Goal: Task Accomplishment & Management: Manage account settings

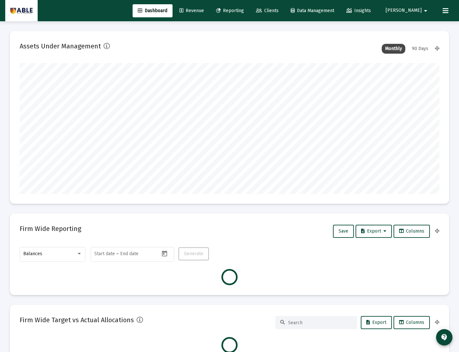
scroll to position [131, 419]
click at [204, 9] on span "Revenue" at bounding box center [191, 11] width 25 height 6
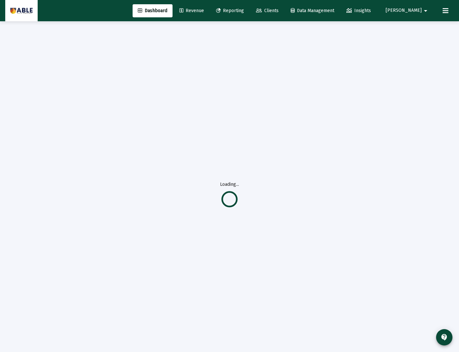
scroll to position [4, 0]
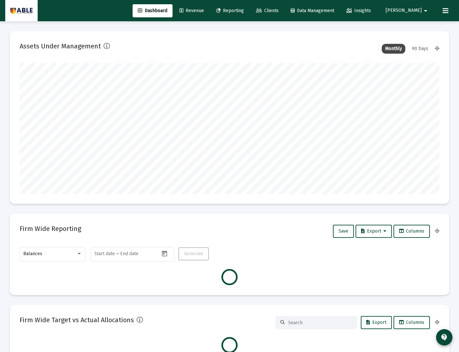
scroll to position [131, 225]
type input "2025-10-09"
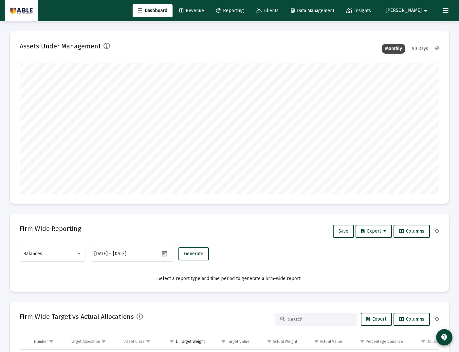
scroll to position [131, 195]
click at [204, 9] on span "Revenue" at bounding box center [191, 11] width 25 height 6
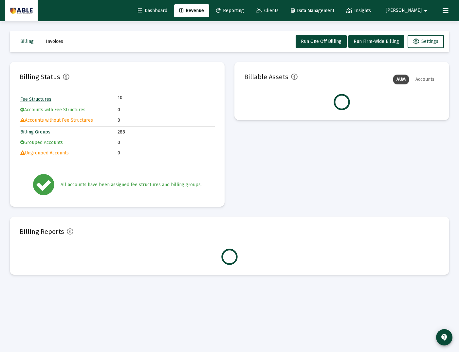
click at [43, 130] on link "Billing Groups" at bounding box center [35, 132] width 30 height 6
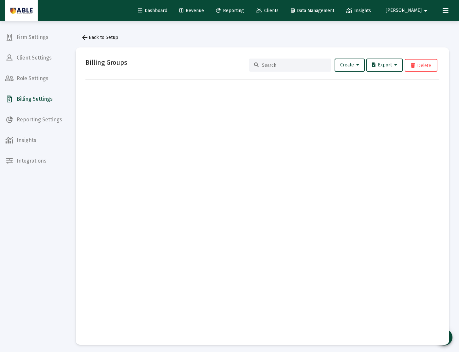
click at [276, 65] on input at bounding box center [294, 65] width 64 height 6
type input "Piller"
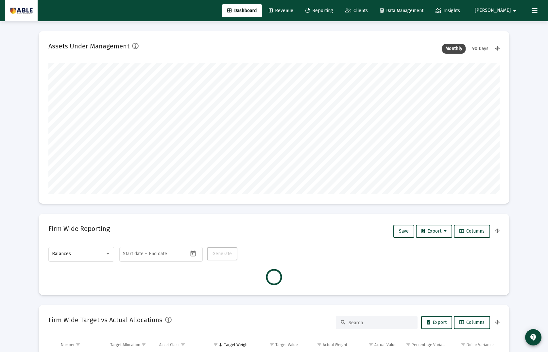
type input "[DATE]"
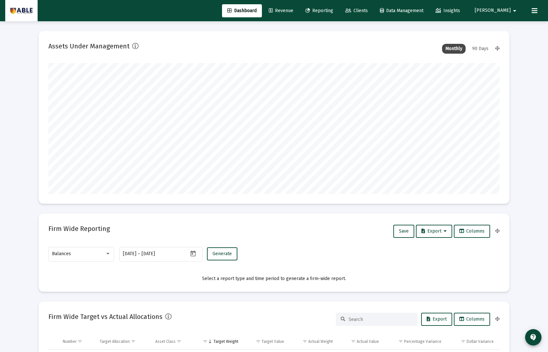
click at [293, 10] on span "Revenue" at bounding box center [281, 11] width 25 height 6
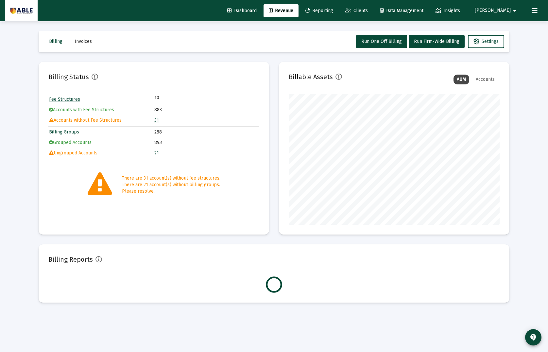
scroll to position [131, 211]
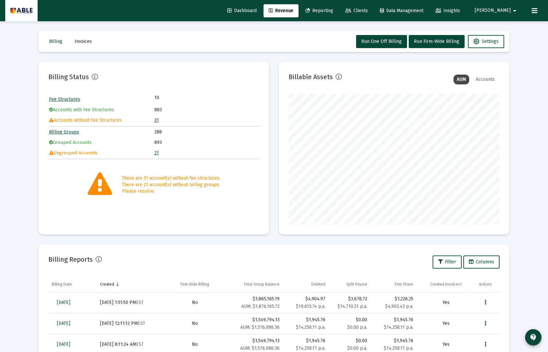
click at [66, 131] on link "Billing Groups" at bounding box center [64, 132] width 30 height 6
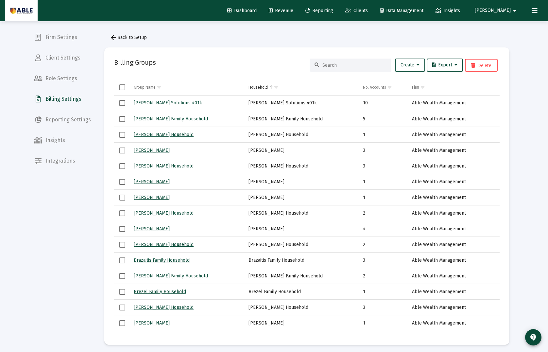
click at [119, 85] on span "Select all" at bounding box center [122, 87] width 6 height 6
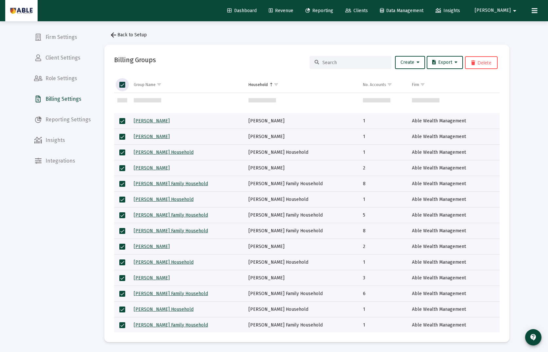
scroll to position [581, 0]
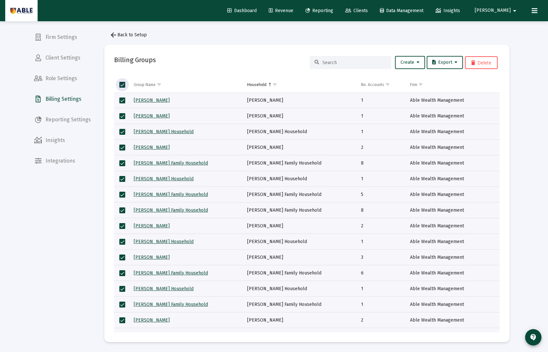
click at [338, 63] on input at bounding box center [354, 63] width 64 height 6
click at [371, 81] on td "No. Accounts" at bounding box center [382, 85] width 49 height 16
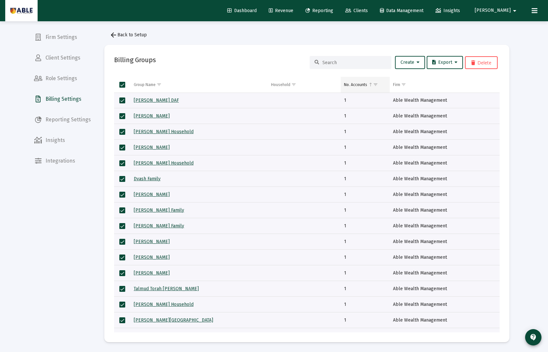
click at [367, 83] on td "No. Accounts" at bounding box center [365, 85] width 49 height 16
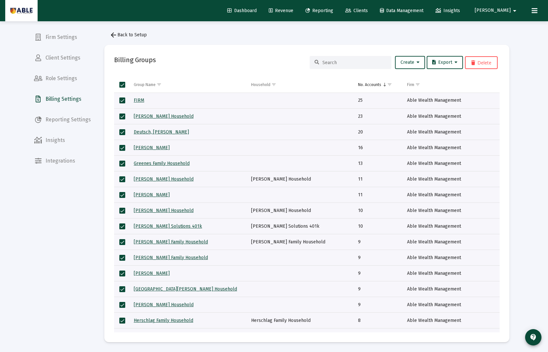
scroll to position [0, 0]
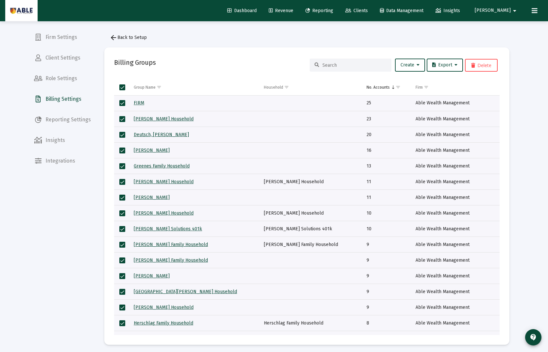
click at [167, 119] on link "[PERSON_NAME] Household" at bounding box center [164, 119] width 60 height 6
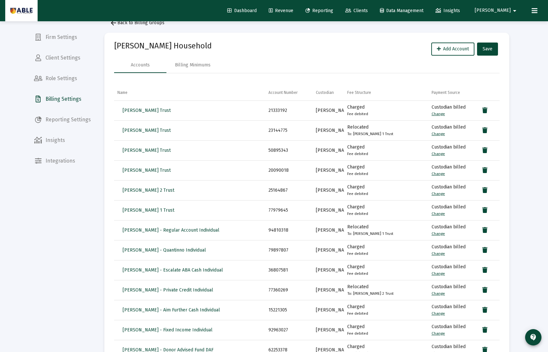
scroll to position [19, 0]
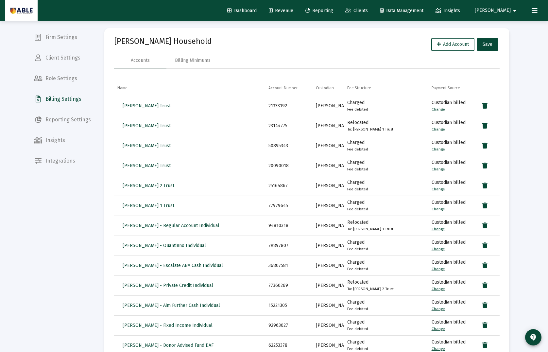
click at [312, 53] on div "Accounts Billing Minimums" at bounding box center [307, 61] width 386 height 16
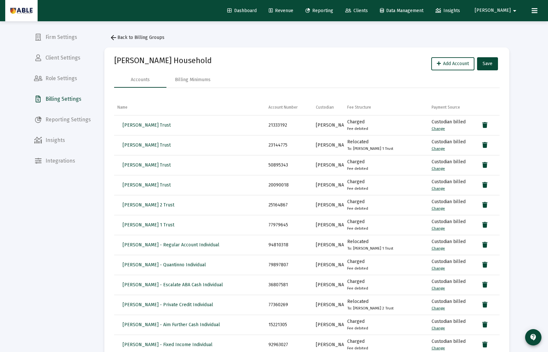
click at [151, 33] on button "arrow_back Back to Billing Groups" at bounding box center [136, 37] width 65 height 13
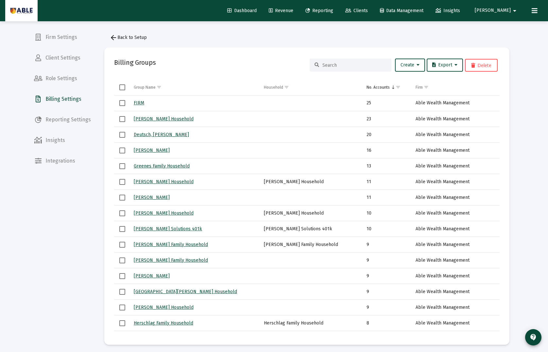
click at [352, 64] on input at bounding box center [354, 65] width 64 height 6
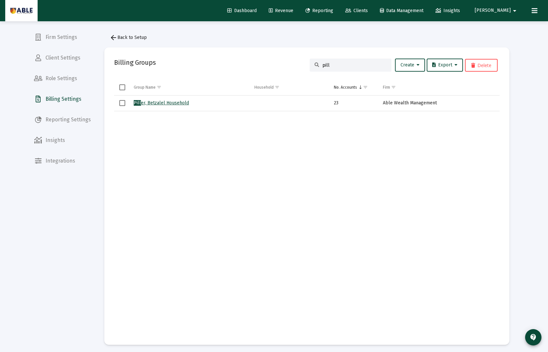
type input "pill"
click at [164, 103] on link "Pill er, Betzalel Household" at bounding box center [161, 103] width 55 height 6
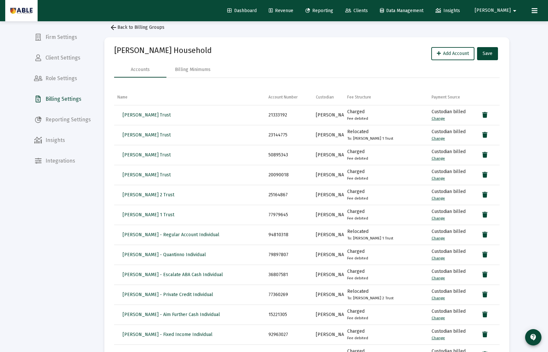
scroll to position [10, 0]
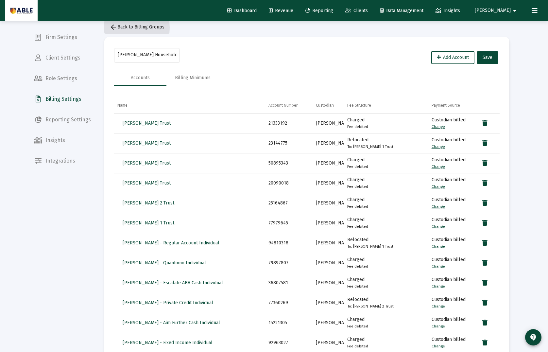
click at [113, 28] on mat-icon "arrow_back" at bounding box center [114, 27] width 8 height 8
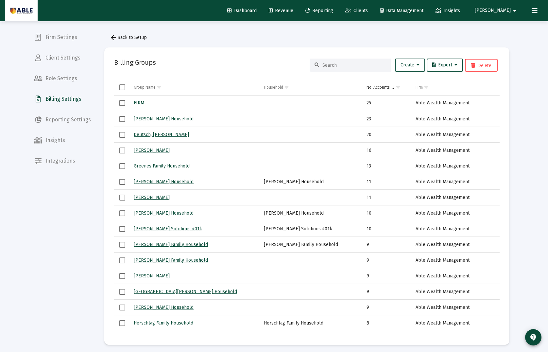
click at [141, 104] on link "FIRM" at bounding box center [139, 103] width 10 height 6
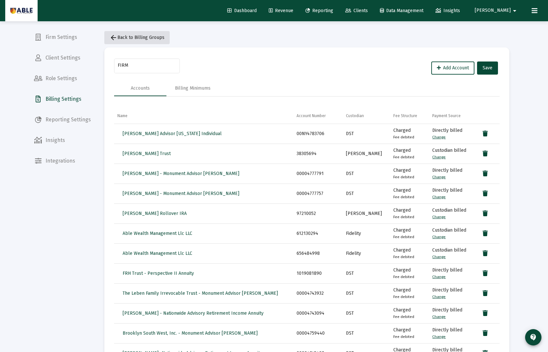
click at [137, 38] on span "arrow_back Back to Billing Groups" at bounding box center [137, 38] width 55 height 6
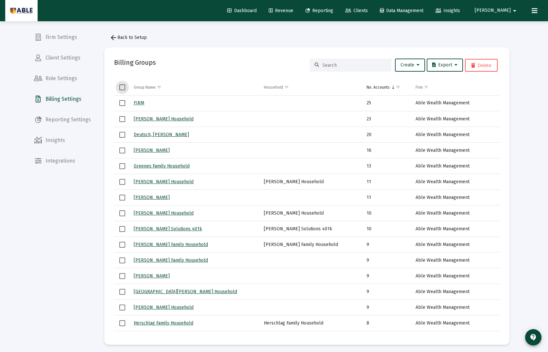
click at [124, 86] on span "Select all" at bounding box center [122, 87] width 6 height 6
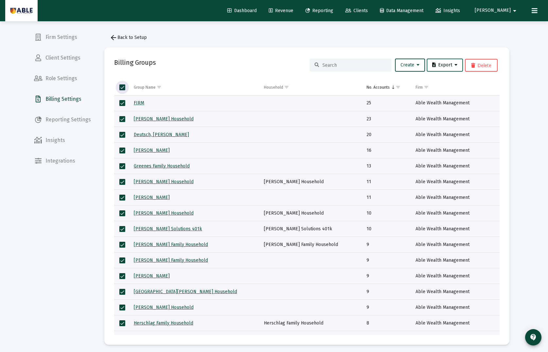
click at [457, 64] on icon at bounding box center [456, 65] width 3 height 5
click at [450, 82] on button "Export All Rows" at bounding box center [447, 82] width 44 height 16
click at [503, 23] on div "arrow_back Back to Setup Billing Groups Create Export Delete Group Name Househo…" at bounding box center [307, 187] width 425 height 333
click at [262, 15] on link "Dashboard" at bounding box center [242, 10] width 40 height 13
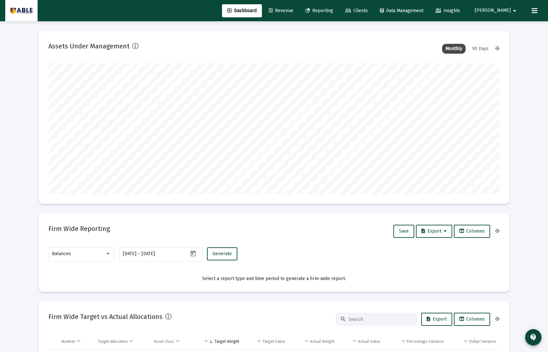
scroll to position [131, 243]
click at [333, 10] on span "Reporting" at bounding box center [319, 11] width 28 height 6
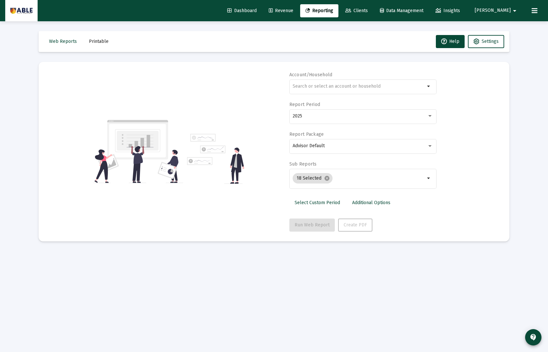
click at [509, 11] on span "[PERSON_NAME]" at bounding box center [493, 11] width 36 height 6
click at [450, 22] on div at bounding box center [274, 176] width 548 height 352
click at [501, 10] on button "[PERSON_NAME]" at bounding box center [497, 10] width 60 height 13
click at [514, 29] on span "Settings" at bounding box center [517, 28] width 19 height 16
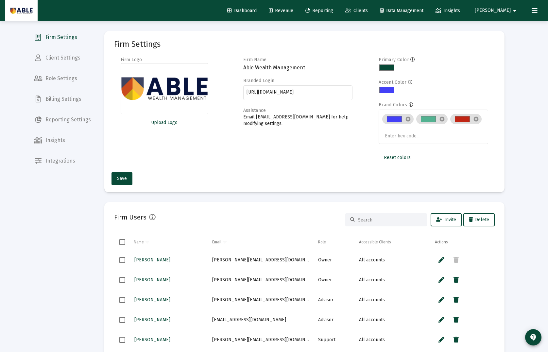
scroll to position [3, 0]
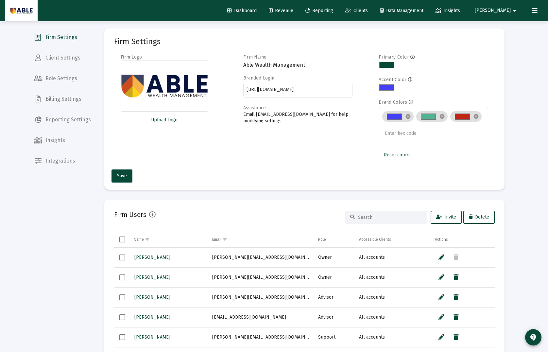
click at [54, 141] on span "Insights" at bounding box center [62, 140] width 67 height 16
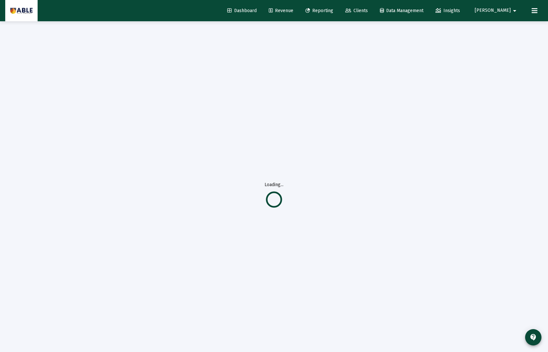
scroll to position [0, 0]
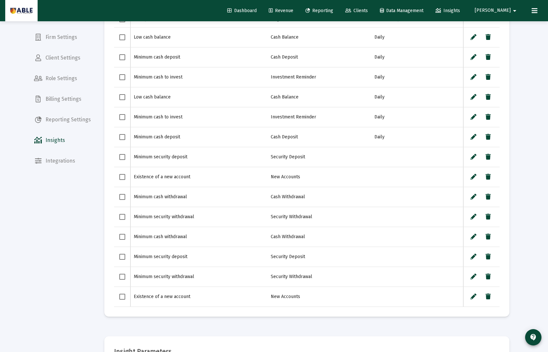
scroll to position [58, 0]
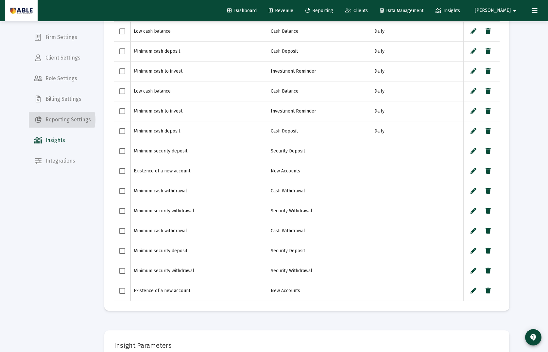
click at [61, 120] on span "Reporting Settings" at bounding box center [62, 120] width 67 height 16
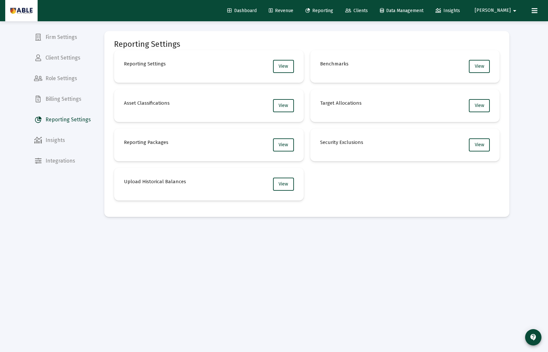
click at [362, 240] on div "Reporting Settings Reporting Settings View Benchmarks View Asset Classification…" at bounding box center [307, 166] width 425 height 290
click at [279, 105] on span "View" at bounding box center [283, 106] width 9 height 6
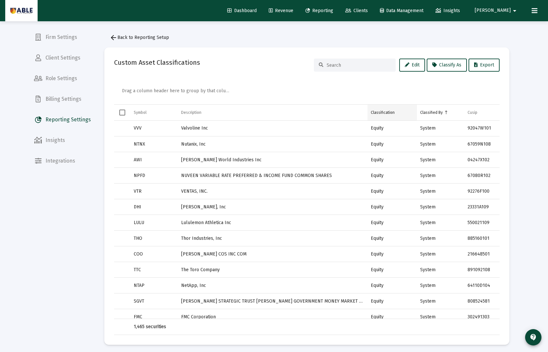
click at [394, 112] on td "Classification" at bounding box center [392, 113] width 49 height 16
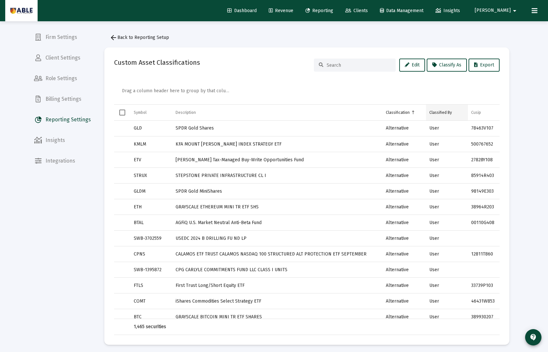
click at [438, 115] on div "Classified By" at bounding box center [440, 112] width 23 height 5
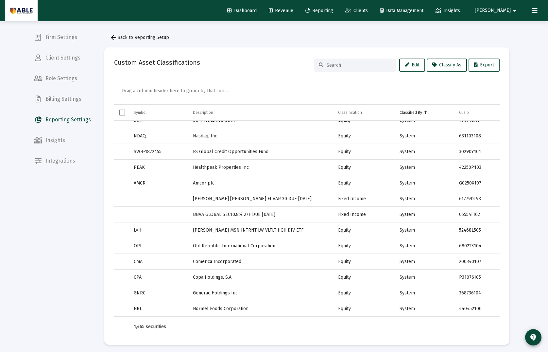
scroll to position [245, 0]
click at [60, 158] on span "Integrations" at bounding box center [62, 161] width 67 height 16
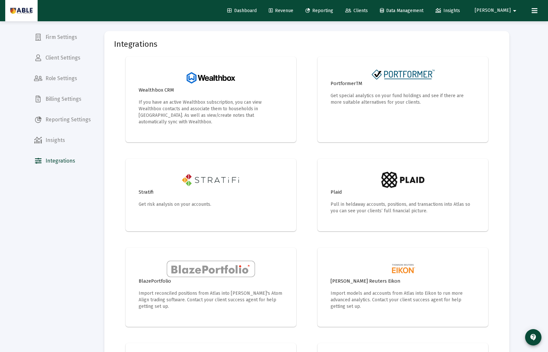
click at [65, 101] on span "Billing Settings" at bounding box center [62, 99] width 67 height 16
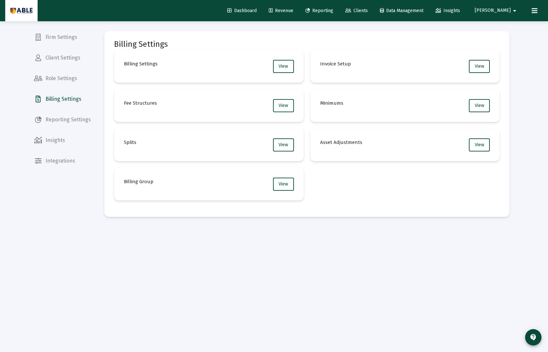
click at [204, 35] on mat-card "Billing Settings Billing Settings View Invoice Setup View Fee Structures View M…" at bounding box center [306, 124] width 405 height 186
